Goal: Information Seeking & Learning: Learn about a topic

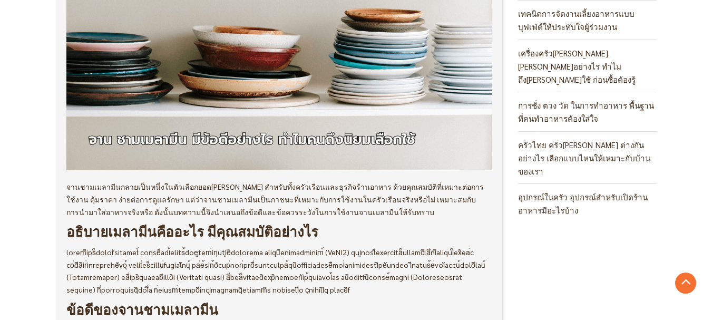
scroll to position [316, 0]
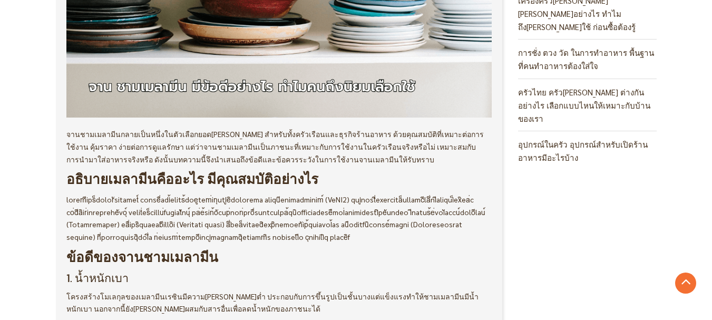
click at [187, 205] on p at bounding box center [279, 218] width 426 height 50
drag, startPoint x: 71, startPoint y: 198, endPoint x: 157, endPoint y: 198, distance: 85.9
click at [157, 198] on p at bounding box center [279, 218] width 426 height 50
click at [175, 210] on p at bounding box center [279, 218] width 426 height 50
click at [274, 217] on p at bounding box center [279, 218] width 426 height 50
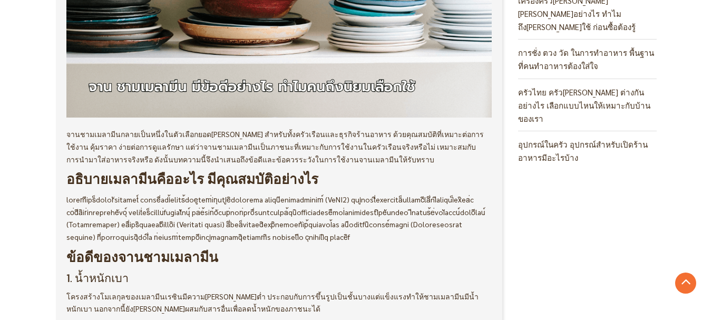
click at [179, 229] on p at bounding box center [279, 218] width 426 height 50
drag, startPoint x: 179, startPoint y: 228, endPoint x: 221, endPoint y: 228, distance: 42.2
click at [221, 228] on p at bounding box center [279, 218] width 426 height 50
drag, startPoint x: 77, startPoint y: 240, endPoint x: 272, endPoint y: 242, distance: 195.0
click at [272, 242] on p at bounding box center [279, 218] width 426 height 50
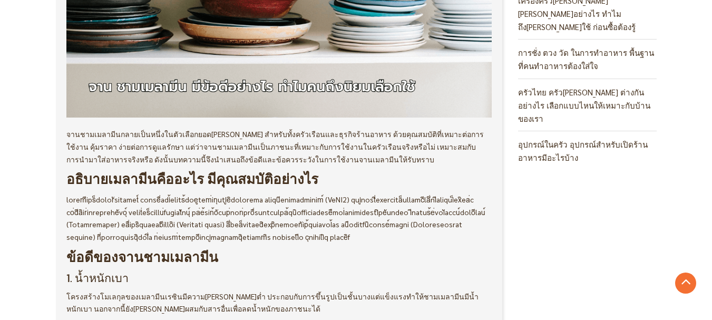
click at [416, 243] on p at bounding box center [279, 218] width 426 height 50
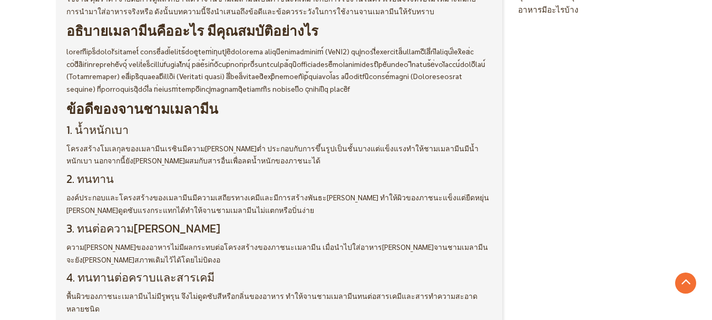
scroll to position [474, 0]
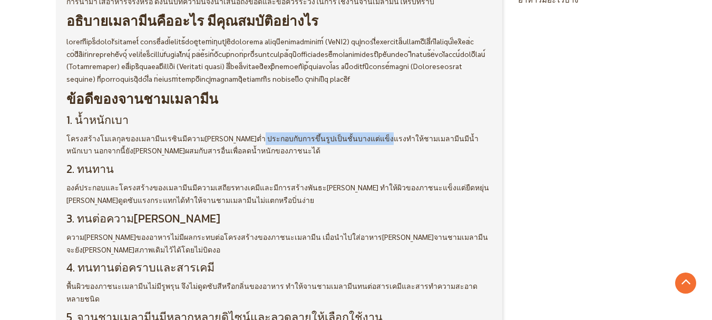
drag, startPoint x: 248, startPoint y: 154, endPoint x: 376, endPoint y: 142, distance: 128.6
click at [216, 143] on span "โครงสร้างโมเลกุลของเมลามีนเรซินมีความ[PERSON_NAME]ต่ำ ประกอบกับการขึ้นรูปเป็นชั…" at bounding box center [244, 137] width 357 height 9
click at [433, 203] on span "องค์ประกอบและโครงสร้างของเมลามีนมีความเสถียรทางเคมีและมีการสร้างพันธะ[PERSON_NA…" at bounding box center [277, 193] width 423 height 22
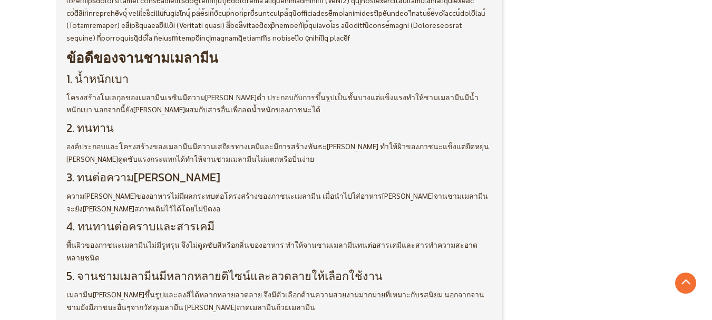
scroll to position [527, 0]
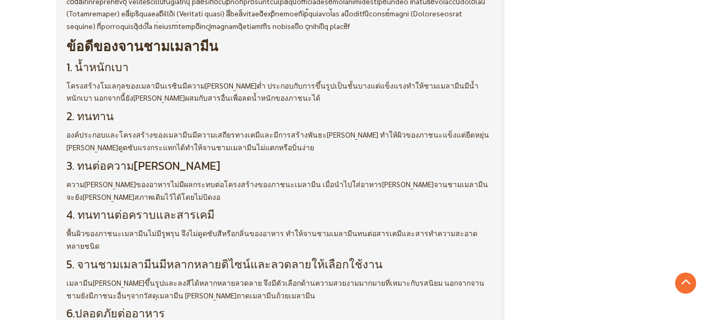
click at [111, 201] on span "ความ[PERSON_NAME]ของอาหารไม่มีผลกระทบต่อโครงสร้างของภาชนะเมลามีน เมื่อนำไปใส่อา…" at bounding box center [277, 190] width 422 height 22
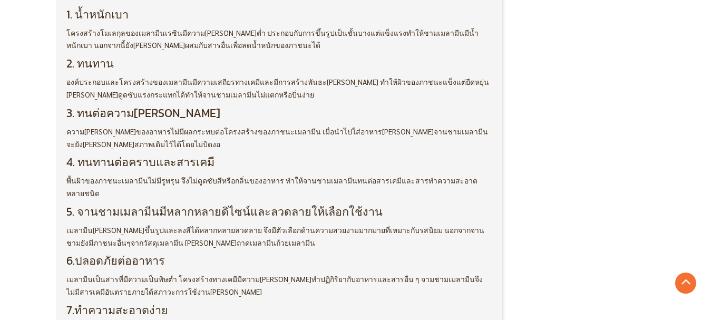
click at [66, 181] on span "พื้นผิวของภาชนะเมลามีนไม่มีรูพรุน จึงไม่ดูดซับสีหรือกลิ่นของอาหาร ทำให้จานชามเม…" at bounding box center [271, 186] width 411 height 22
click at [276, 238] on span "ถ้วยเมลามีน" at bounding box center [295, 242] width 39 height 9
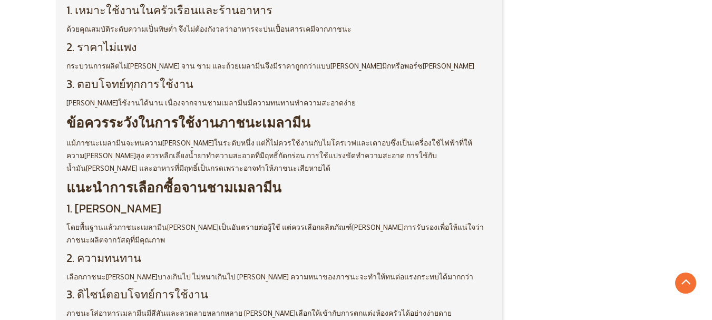
scroll to position [896, 0]
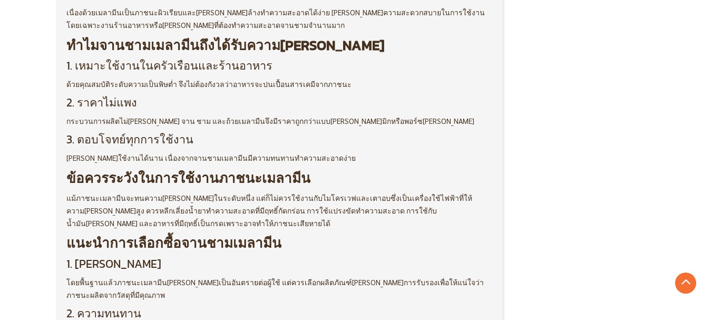
click at [230, 136] on div "จานชามเมลามีนกลายเป็นหนึ่งในตัวเลือกยอด[PERSON_NAME] สำหรับทั้งครัวเรือนและธุรก…" at bounding box center [279, 43] width 426 height 991
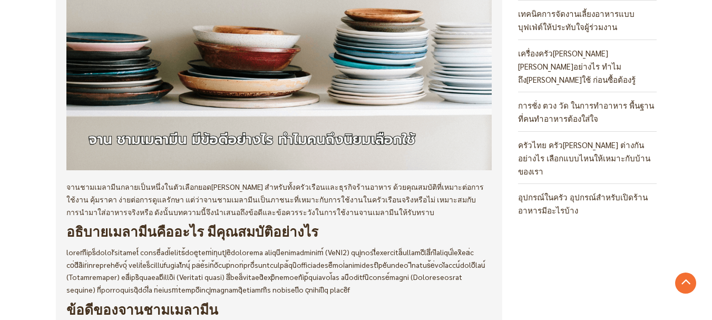
scroll to position [211, 0]
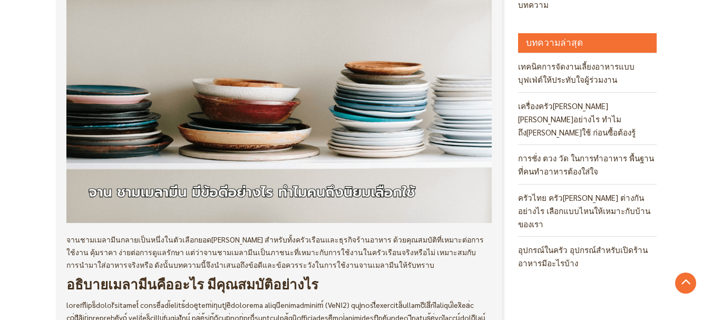
click at [388, 96] on img at bounding box center [279, 110] width 426 height 223
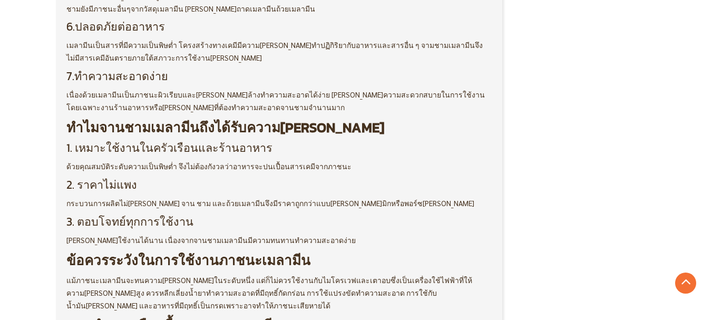
scroll to position [796, 0]
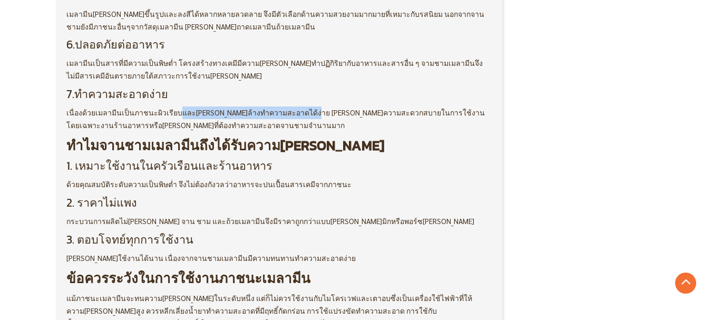
drag, startPoint x: 172, startPoint y: 101, endPoint x: 296, endPoint y: 101, distance: 123.8
click at [296, 108] on span "เนื่องด้วยเมลามีนเป็นภาชนะผิวเรียบและ[PERSON_NAME]ล้างทำความสะอาดได้ง่าย [PERSO…" at bounding box center [275, 119] width 418 height 22
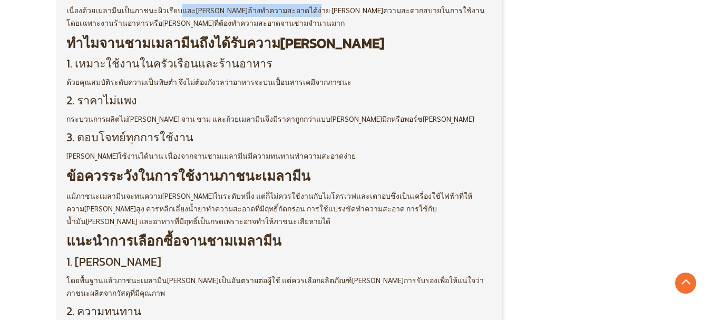
scroll to position [901, 0]
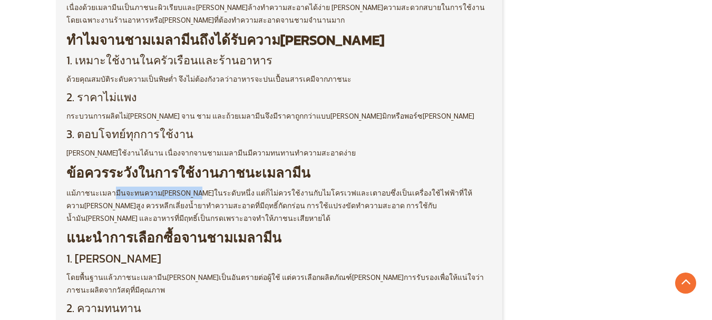
drag, startPoint x: 109, startPoint y: 182, endPoint x: 184, endPoint y: 183, distance: 75.4
click at [184, 187] on p "แม้ภาชนะเมลามีนจะทนความ[PERSON_NAME]ในระดับหนึ่ง แต่ก็ไม่ควรใช้งานกับไมโครเวฟแล…" at bounding box center [279, 205] width 426 height 37
click at [346, 229] on h2 "แนะนำการเลือกซื้อจานชามเมลามีน" at bounding box center [279, 237] width 426 height 17
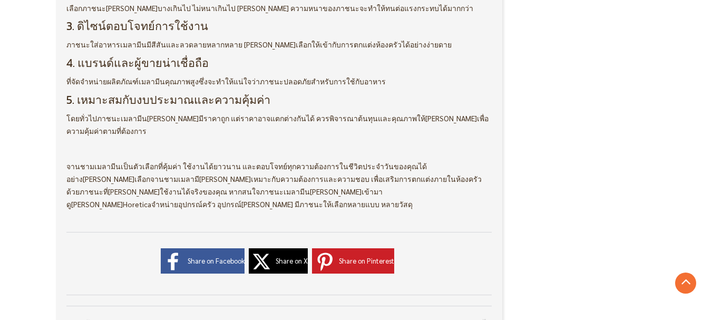
scroll to position [1270, 0]
